Goal: Use online tool/utility: Utilize a website feature to perform a specific function

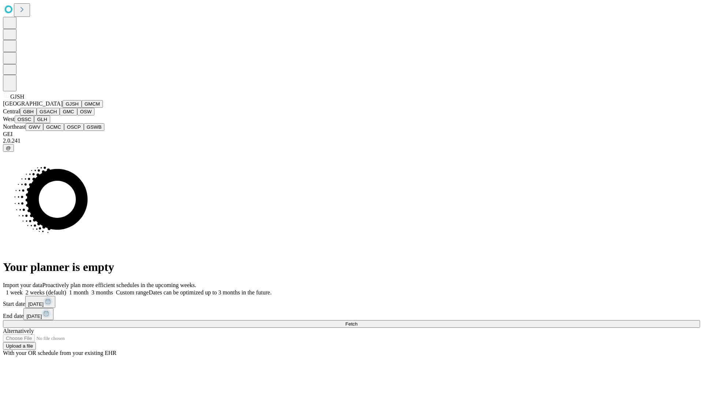
click at [63, 108] on button "GJSH" at bounding box center [72, 104] width 19 height 8
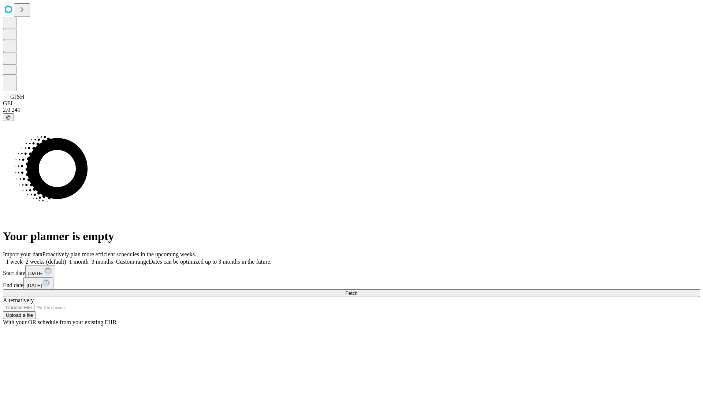
click at [23, 258] on label "1 week" at bounding box center [13, 261] width 20 height 6
click at [358, 290] on span "Fetch" at bounding box center [352, 292] width 12 height 5
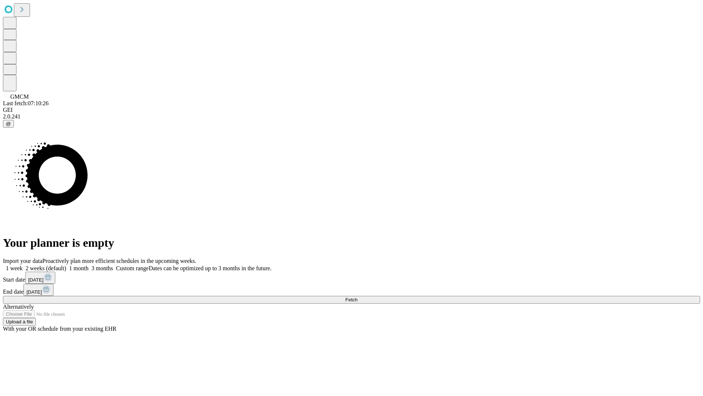
click at [358, 297] on span "Fetch" at bounding box center [352, 299] width 12 height 5
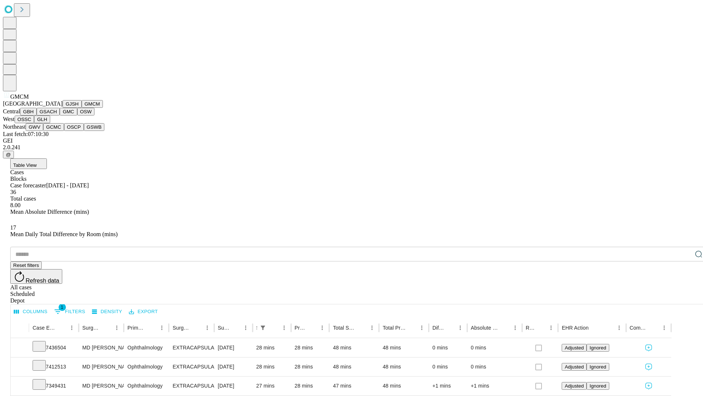
click at [37, 115] on button "GBH" at bounding box center [28, 112] width 16 height 8
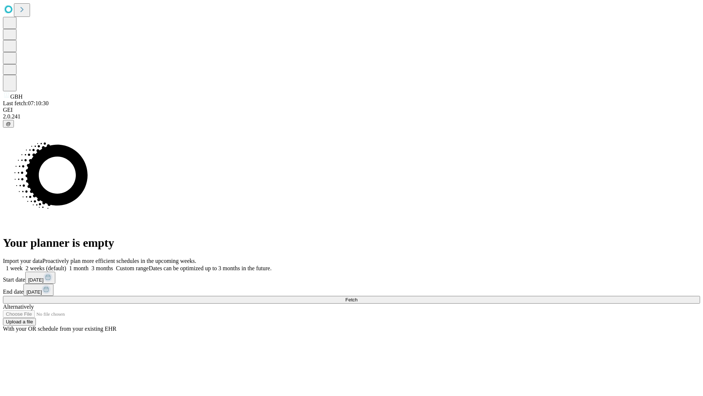
click at [23, 265] on label "1 week" at bounding box center [13, 268] width 20 height 6
click at [358, 297] on span "Fetch" at bounding box center [352, 299] width 12 height 5
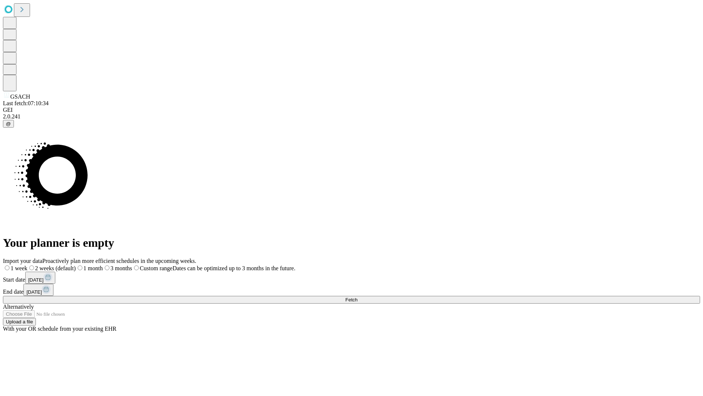
click at [27, 265] on label "1 week" at bounding box center [15, 268] width 25 height 6
click at [358, 297] on span "Fetch" at bounding box center [352, 299] width 12 height 5
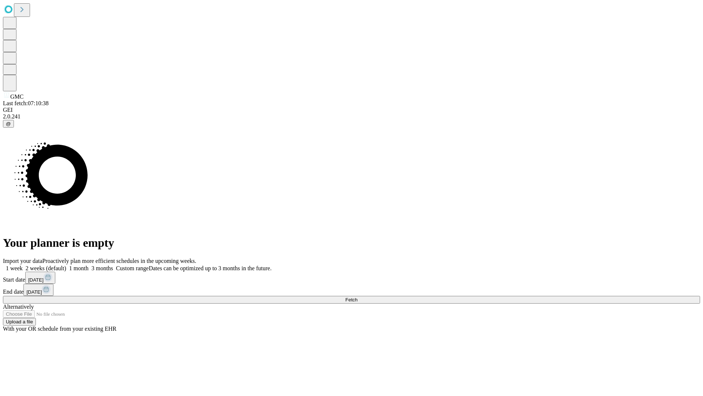
click at [23, 265] on label "1 week" at bounding box center [13, 268] width 20 height 6
click at [358, 297] on span "Fetch" at bounding box center [352, 299] width 12 height 5
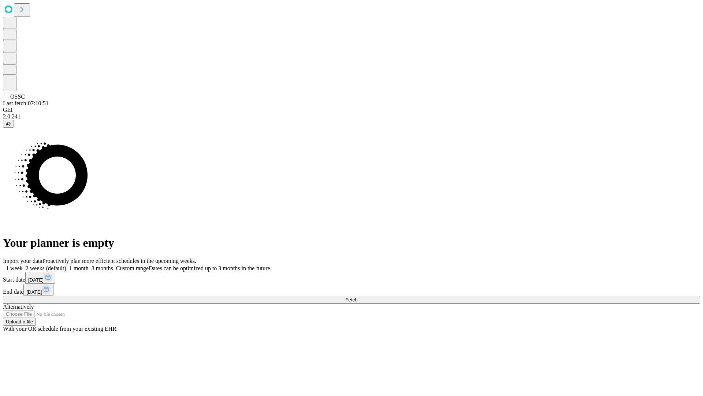
click at [23, 265] on label "1 week" at bounding box center [13, 268] width 20 height 6
click at [358, 297] on span "Fetch" at bounding box center [352, 299] width 12 height 5
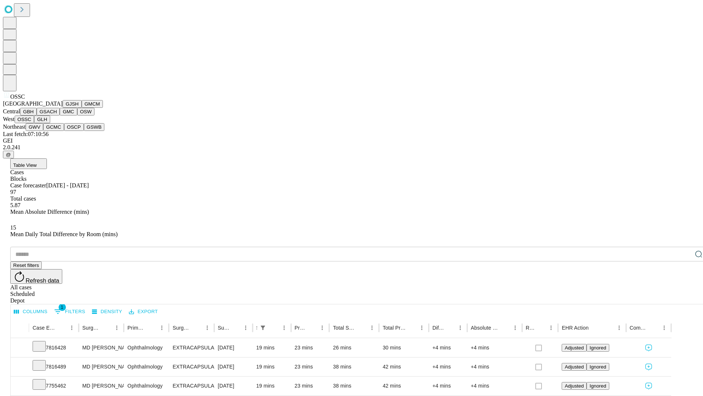
click at [50, 123] on button "GLH" at bounding box center [42, 119] width 16 height 8
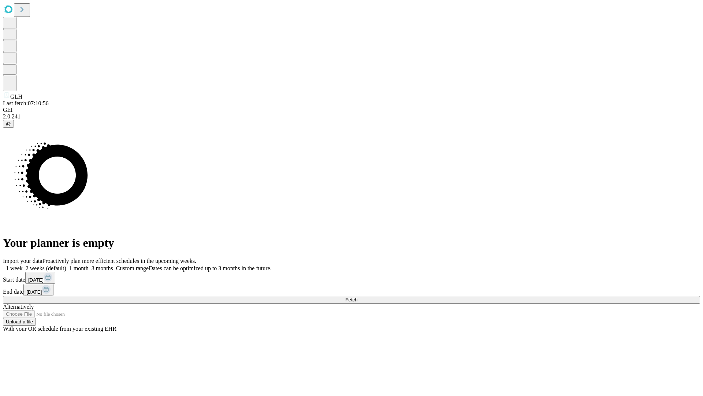
click at [23, 265] on label "1 week" at bounding box center [13, 268] width 20 height 6
click at [358, 297] on span "Fetch" at bounding box center [352, 299] width 12 height 5
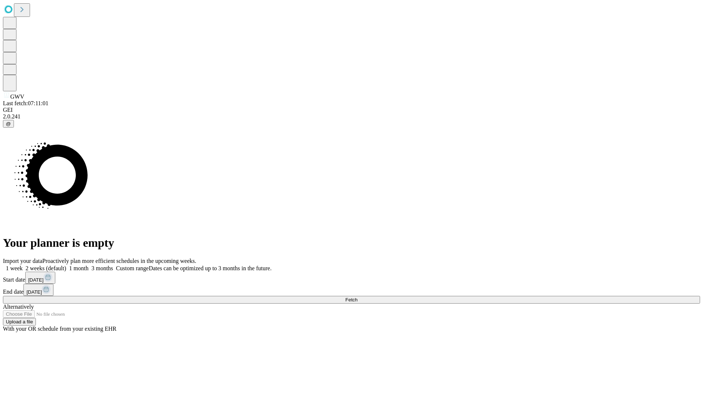
click at [23, 265] on label "1 week" at bounding box center [13, 268] width 20 height 6
click at [358, 297] on span "Fetch" at bounding box center [352, 299] width 12 height 5
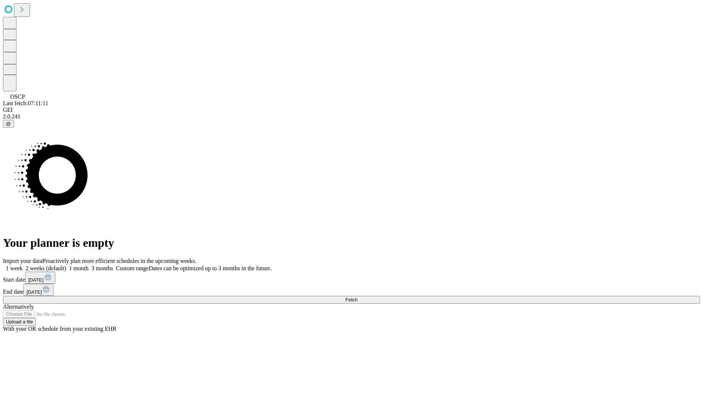
click at [23, 265] on label "1 week" at bounding box center [13, 268] width 20 height 6
click at [358, 297] on span "Fetch" at bounding box center [352, 299] width 12 height 5
